Goal: Check status: Check status

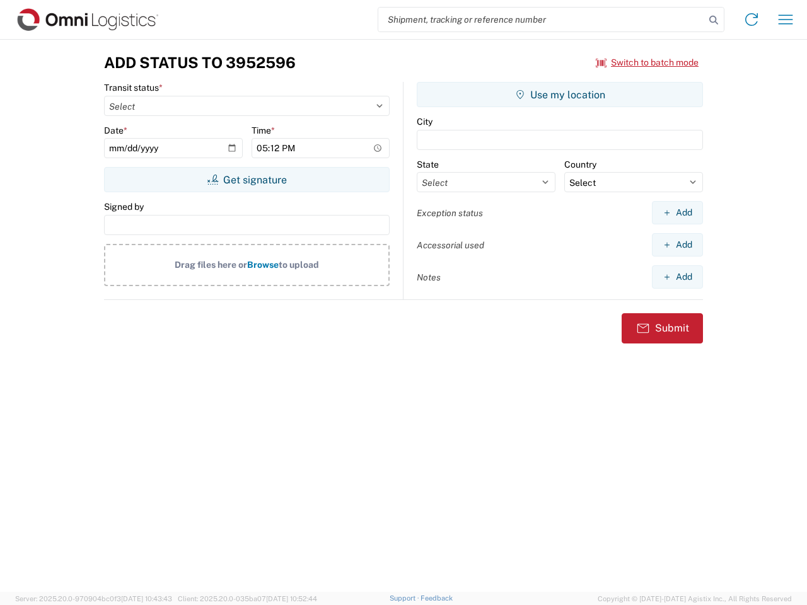
click at [541, 20] on input "search" at bounding box center [541, 20] width 326 height 24
click at [713, 20] on icon at bounding box center [714, 20] width 18 height 18
click at [751, 20] on icon at bounding box center [751, 19] width 20 height 20
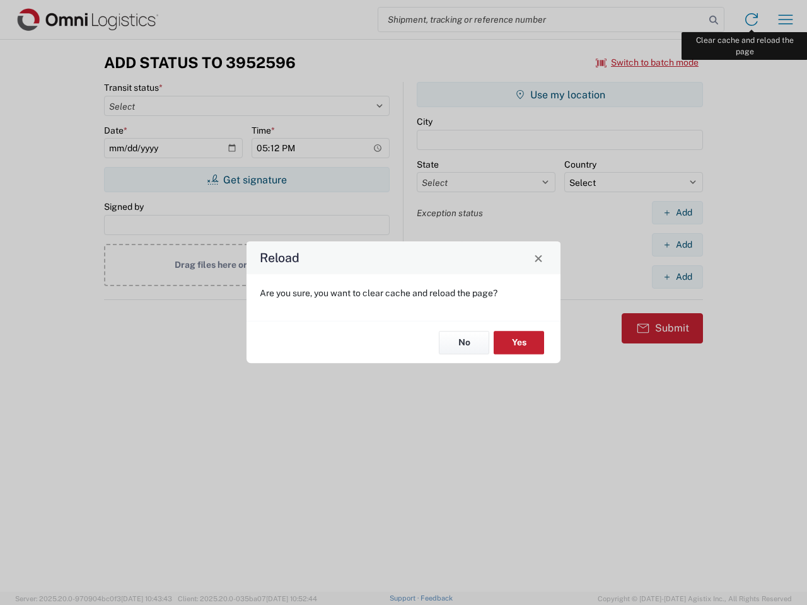
click at [785, 20] on div "Reload Are you sure, you want to clear cache and reload the page? No Yes" at bounding box center [403, 302] width 807 height 605
click at [647, 62] on div "Reload Are you sure, you want to clear cache and reload the page? No Yes" at bounding box center [403, 302] width 807 height 605
click at [246, 180] on div "Reload Are you sure, you want to clear cache and reload the page? No Yes" at bounding box center [403, 302] width 807 height 605
click at [560, 95] on div "Reload Are you sure, you want to clear cache and reload the page? No Yes" at bounding box center [403, 302] width 807 height 605
click at [677, 212] on div "Reload Are you sure, you want to clear cache and reload the page? No Yes" at bounding box center [403, 302] width 807 height 605
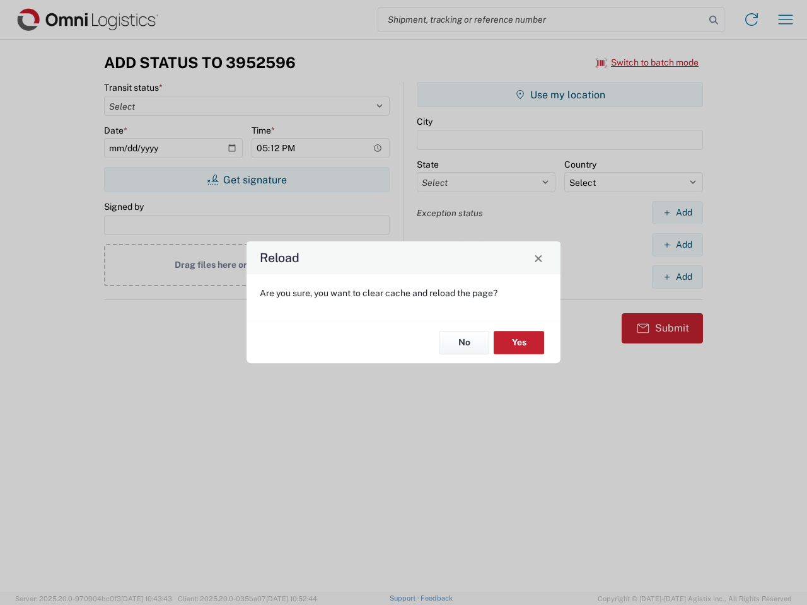
click at [677, 245] on div "Reload Are you sure, you want to clear cache and reload the page? No Yes" at bounding box center [403, 302] width 807 height 605
click at [677, 277] on div "Reload Are you sure, you want to clear cache and reload the page? No Yes" at bounding box center [403, 302] width 807 height 605
